Goal: Navigation & Orientation: Find specific page/section

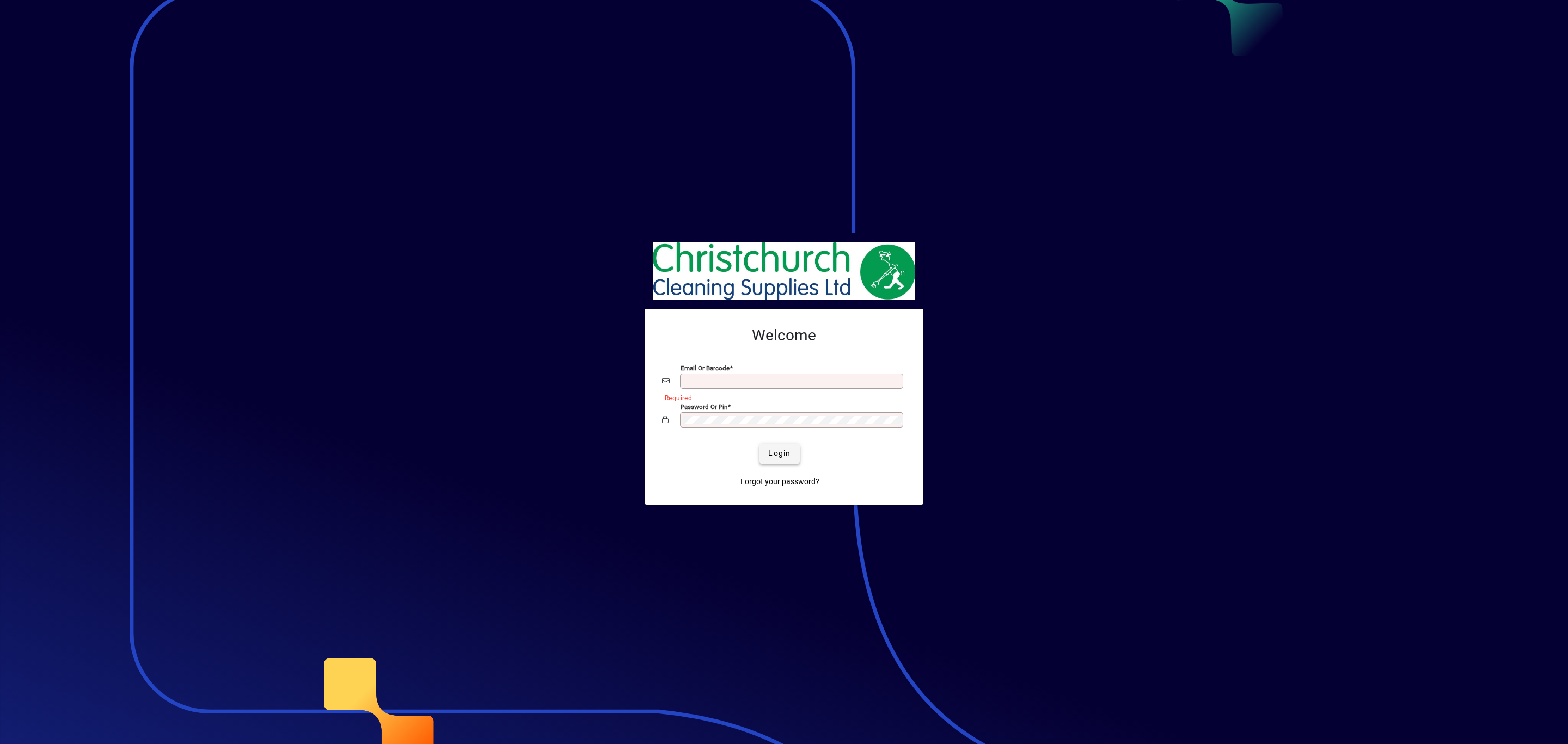
type input "**********"
click at [772, 450] on span "Login" at bounding box center [779, 454] width 22 height 12
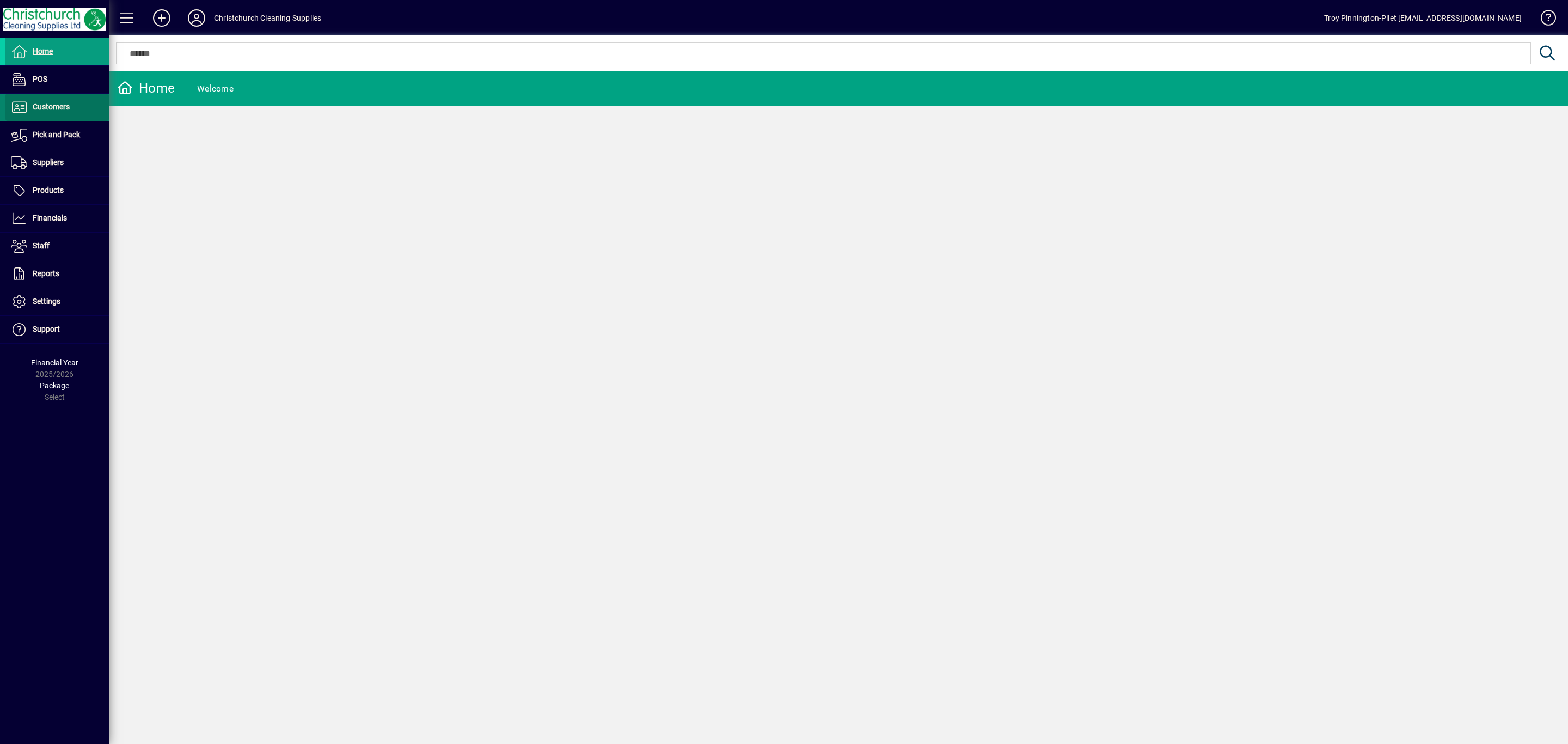
click at [56, 110] on span "Customers" at bounding box center [51, 107] width 37 height 8
